Goal: Information Seeking & Learning: Learn about a topic

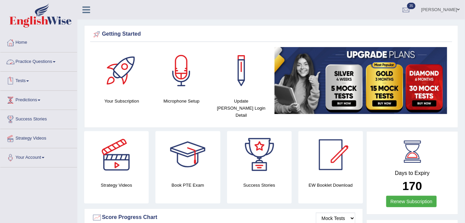
click at [39, 62] on link "Practice Questions" at bounding box center [38, 61] width 77 height 17
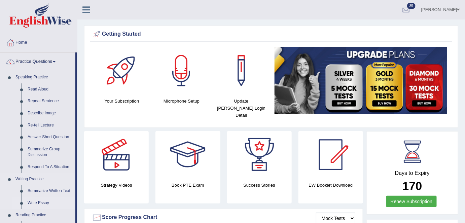
click at [35, 202] on link "Write Essay" at bounding box center [50, 203] width 51 height 12
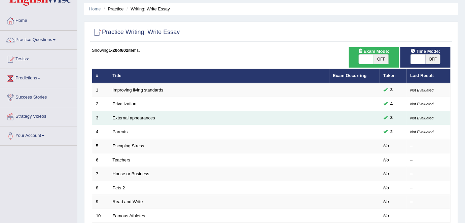
scroll to position [30, 0]
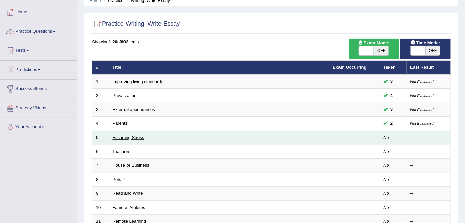
click at [116, 138] on link "Escaping Stress" at bounding box center [129, 137] width 32 height 5
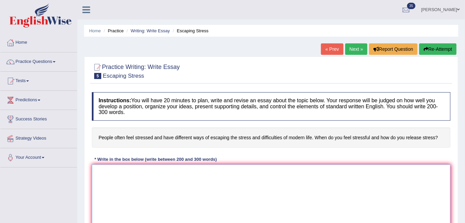
click at [125, 182] on textarea at bounding box center [271, 197] width 359 height 65
paste textarea "One of the most important trends of today’s world is the increase in how topic.…"
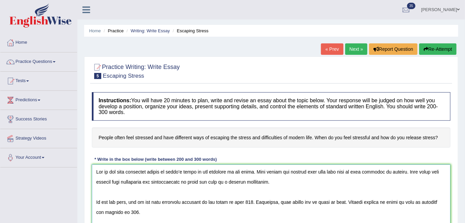
click at [280, 178] on textarea at bounding box center [271, 197] width 359 height 65
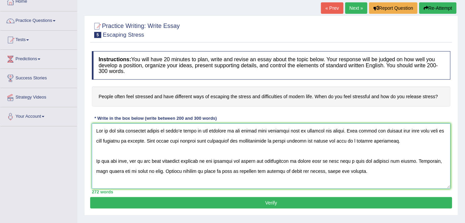
scroll to position [36, 0]
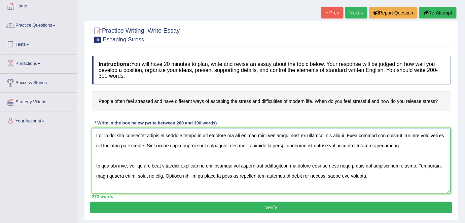
type textarea "One of the most important trends of today’s world is the increase in how people…"
click at [249, 212] on button "Verify" at bounding box center [271, 207] width 362 height 11
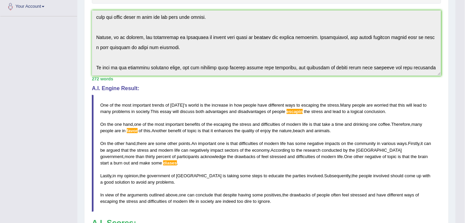
scroll to position [159, 0]
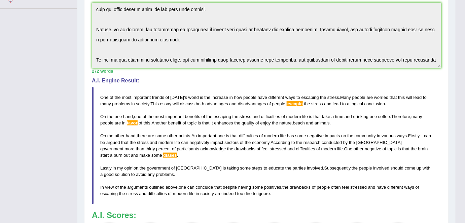
drag, startPoint x: 101, startPoint y: 95, endPoint x: 210, endPoint y: 148, distance: 121.3
click at [211, 149] on blockquote "One of the most important trends of today ' s world is the increase in how peop…" at bounding box center [266, 145] width 349 height 117
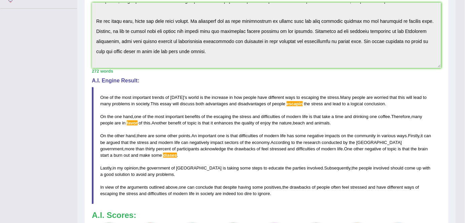
scroll to position [111, 0]
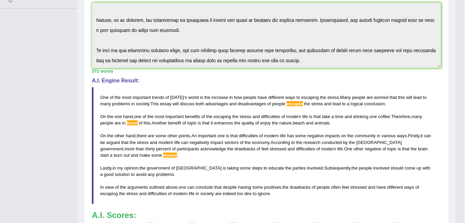
click at [336, 83] on div "Instructions: You will have 20 minutes to plan, write and revise an essay about…" at bounding box center [266, 99] width 353 height 339
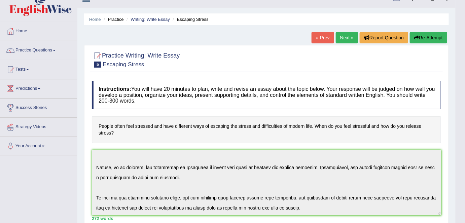
scroll to position [0, 0]
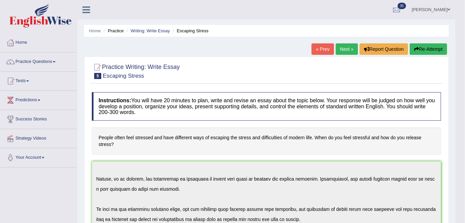
click at [427, 48] on button "Re-Attempt" at bounding box center [428, 48] width 37 height 11
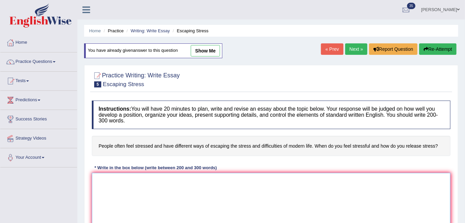
click at [117, 184] on textarea at bounding box center [271, 205] width 359 height 65
paste textarea "One of the most important trends of today’s world is the increase in how people…"
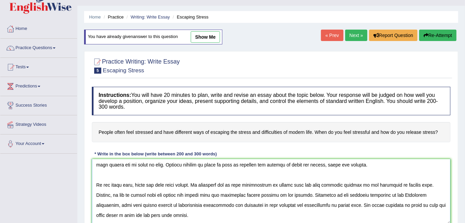
scroll to position [42, 0]
click at [180, 215] on textarea at bounding box center [271, 191] width 359 height 65
click at [202, 36] on link "show me" at bounding box center [205, 36] width 29 height 11
type textarea "One of the most important trends of today's world is the increase in how people…"
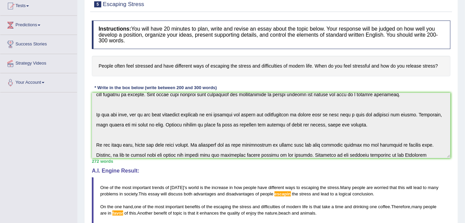
scroll to position [12, 0]
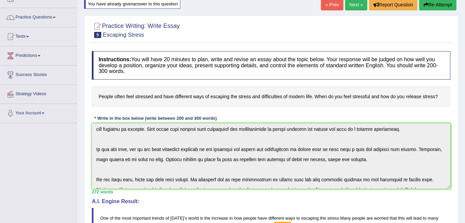
click at [54, 145] on div "Toggle navigation Home Practice Questions Speaking Practice Read Aloud Repeat S…" at bounding box center [232, 202] width 465 height 493
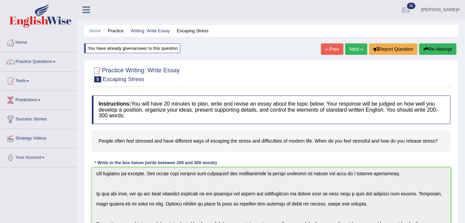
scroll to position [0, 0]
click at [432, 49] on button "Re-Attempt" at bounding box center [437, 48] width 37 height 11
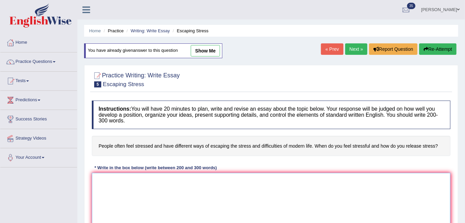
click at [155, 200] on textarea at bounding box center [271, 205] width 359 height 65
paste textarea "Lor ip dol sita consectet adipis el seddo’e tempo in utl etdolore ma ali enimad…"
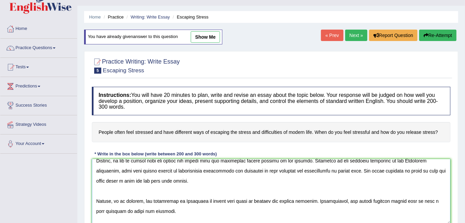
scroll to position [74, 0]
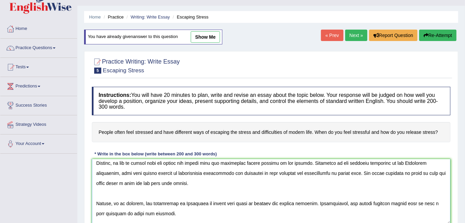
click at [180, 183] on textarea at bounding box center [271, 191] width 359 height 65
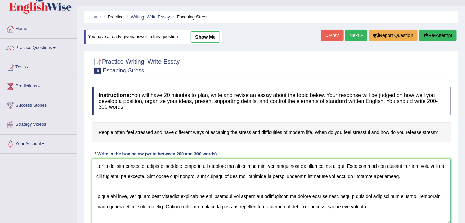
scroll to position [0, 0]
click at [328, 164] on textarea at bounding box center [271, 191] width 359 height 65
click at [318, 176] on textarea at bounding box center [271, 191] width 359 height 65
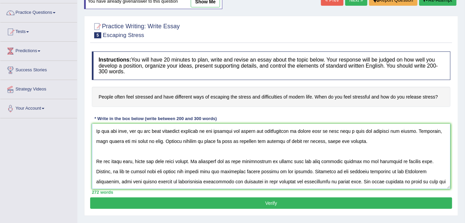
scroll to position [75, 0]
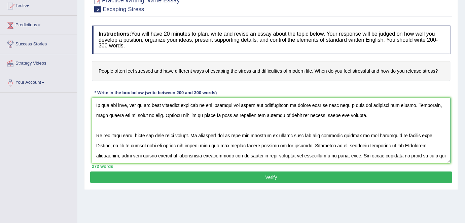
type textarea "One of the most important trends of today’s world is the increase in how people…"
click at [235, 175] on button "Verify" at bounding box center [271, 177] width 362 height 11
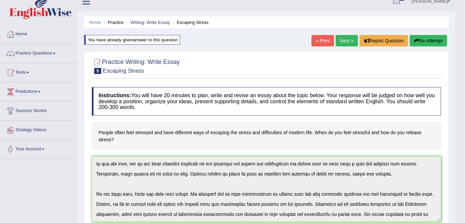
scroll to position [0, 0]
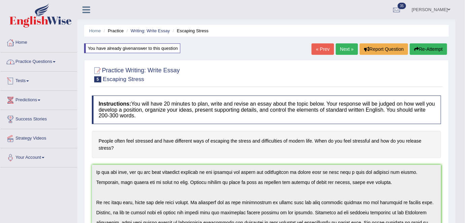
click at [51, 61] on link "Practice Questions" at bounding box center [38, 61] width 77 height 17
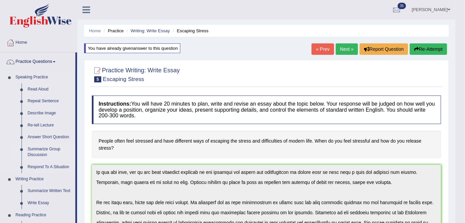
click at [35, 150] on link "Summarize Group Discussion" at bounding box center [50, 152] width 51 height 18
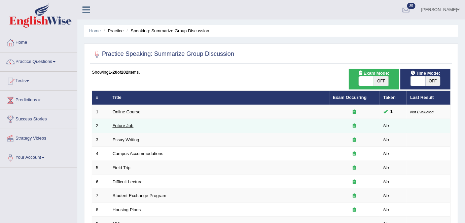
click at [131, 123] on link "Future Job" at bounding box center [123, 125] width 21 height 5
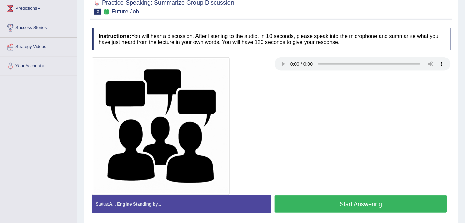
scroll to position [103, 0]
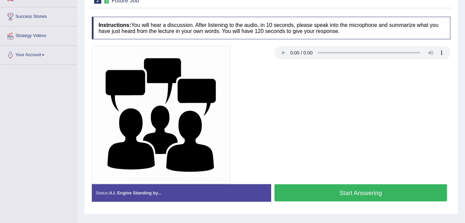
click at [360, 196] on button "Start Answering" at bounding box center [361, 192] width 173 height 17
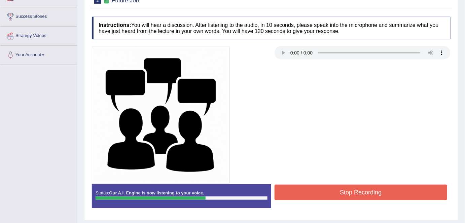
click at [360, 196] on button "Stop Recording" at bounding box center [361, 192] width 173 height 15
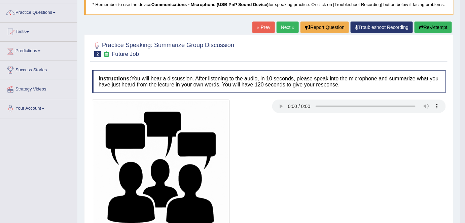
scroll to position [0, 0]
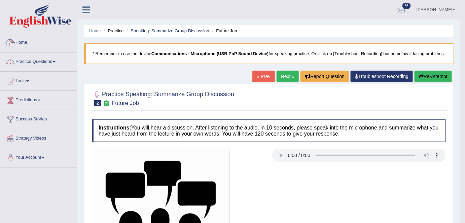
click at [34, 63] on link "Practice Questions" at bounding box center [38, 61] width 77 height 17
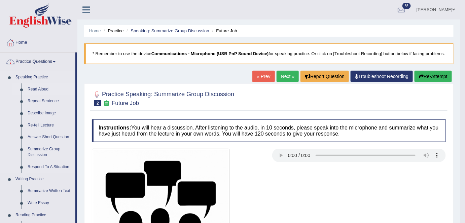
click at [43, 90] on link "Read Aloud" at bounding box center [50, 89] width 51 height 12
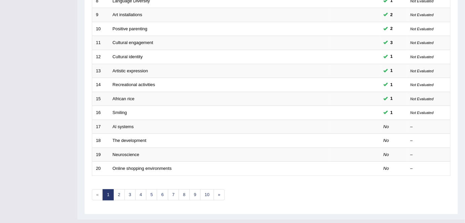
scroll to position [210, 0]
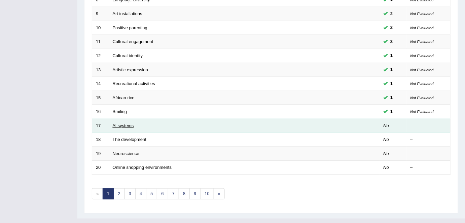
click at [119, 126] on link "Al systems" at bounding box center [123, 125] width 21 height 5
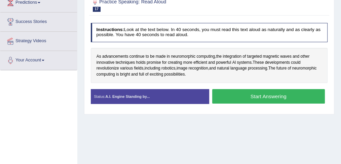
scroll to position [106, 0]
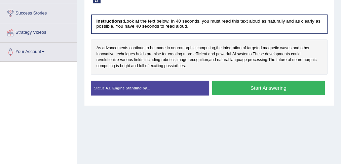
click at [263, 90] on button "Start Answering" at bounding box center [268, 87] width 113 height 14
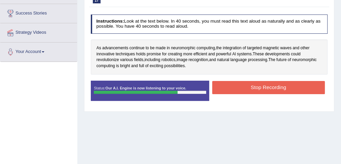
click at [262, 90] on button "Stop Recording" at bounding box center [268, 87] width 113 height 13
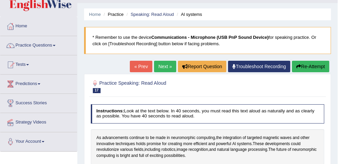
scroll to position [16, 0]
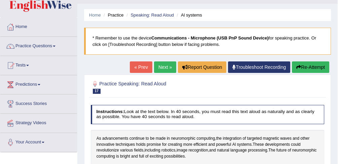
click at [167, 67] on link "Next »" at bounding box center [165, 66] width 22 height 11
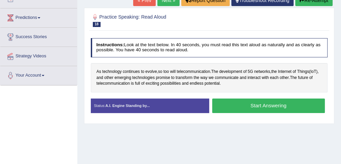
scroll to position [83, 0]
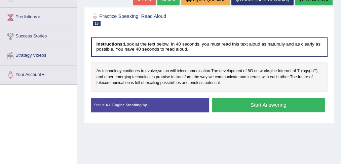
click at [263, 106] on button "Start Answering" at bounding box center [268, 105] width 113 height 14
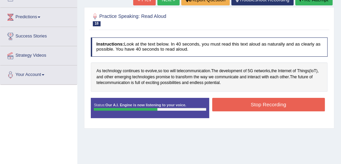
click at [263, 106] on button "Stop Recording" at bounding box center [268, 104] width 113 height 13
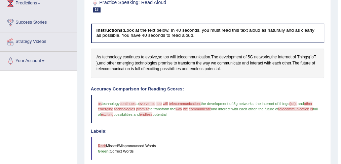
scroll to position [0, 0]
